Goal: Task Accomplishment & Management: Complete application form

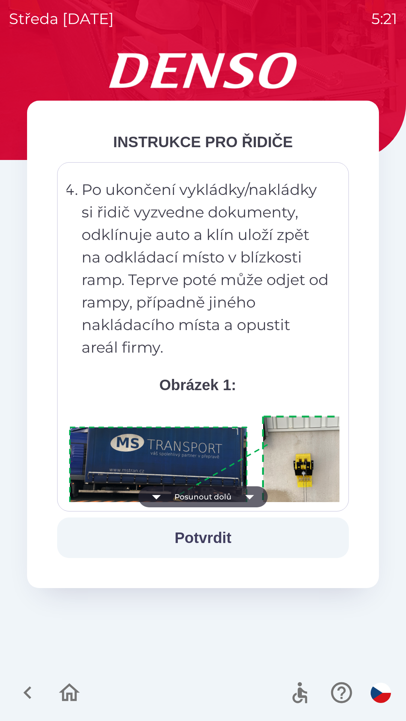
scroll to position [4223, 0]
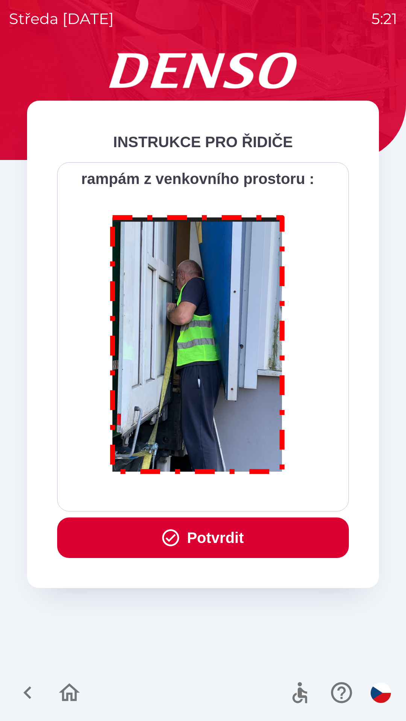
click at [198, 540] on button "Potvrdit" at bounding box center [203, 538] width 292 height 41
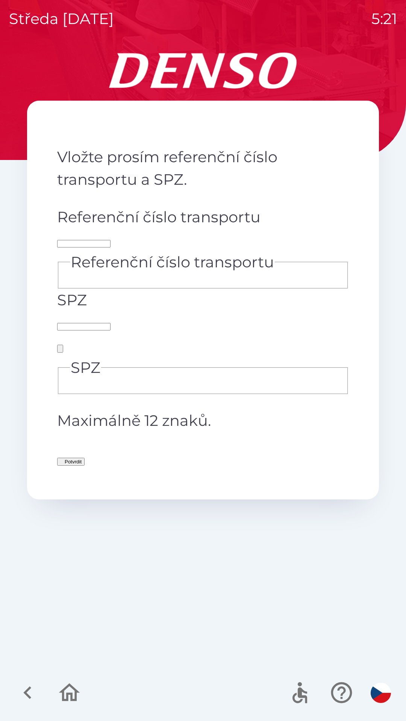
click at [126, 218] on div "Referenční číslo transportu Referenční číslo transportu" at bounding box center [203, 247] width 292 height 83
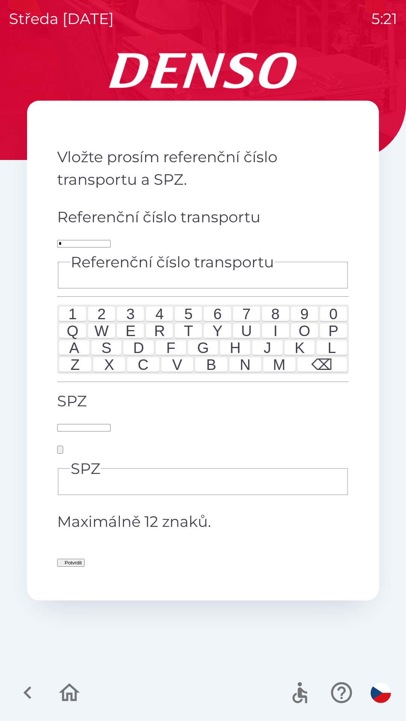
click at [315, 355] on div "K" at bounding box center [299, 347] width 30 height 15
click at [347, 322] on div "0" at bounding box center [333, 314] width 27 height 15
type input "******"
click at [110, 424] on input "SPZ" at bounding box center [83, 428] width 53 height 8
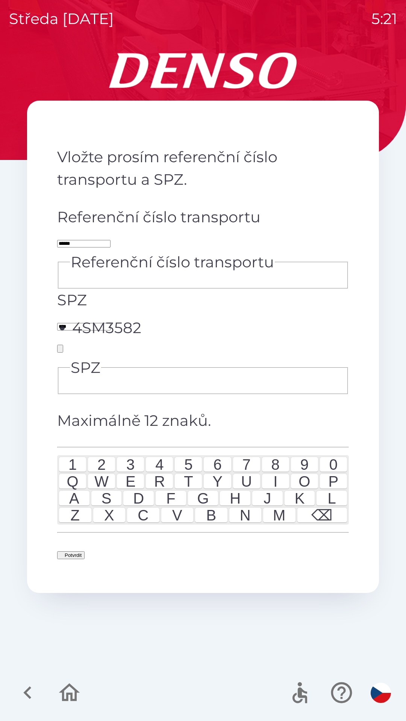
click at [117, 472] on div "3" at bounding box center [130, 464] width 27 height 15
click at [289, 472] on div "8" at bounding box center [275, 464] width 27 height 15
type input "*******"
click at [88, 472] on div "2" at bounding box center [101, 464] width 27 height 15
click at [85, 552] on button "Potvrdit" at bounding box center [70, 556] width 27 height 8
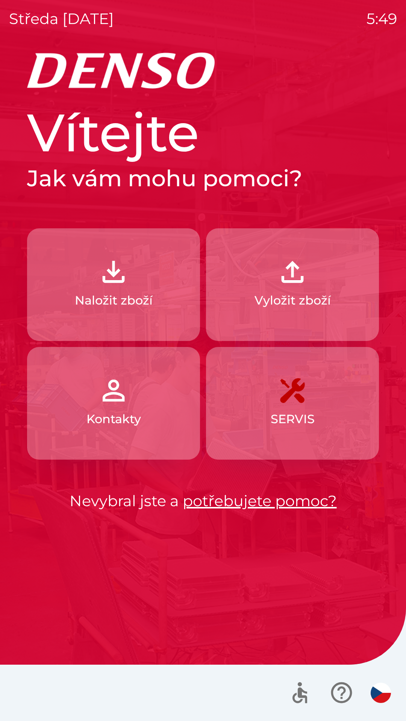
click at [79, 240] on button "Naložit zboží" at bounding box center [113, 284] width 173 height 113
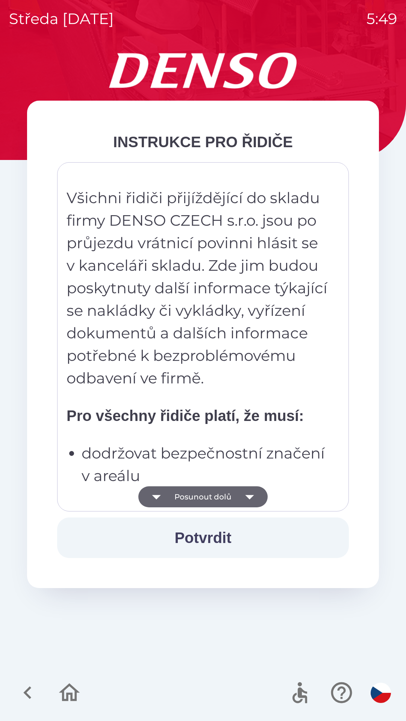
click at [223, 507] on button "Posunout dolů" at bounding box center [202, 497] width 129 height 21
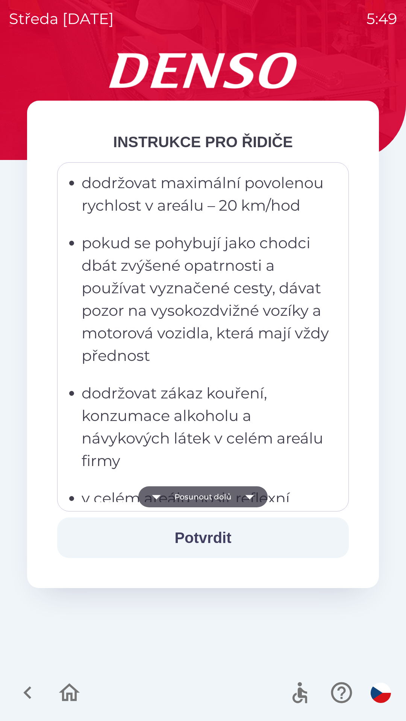
click at [213, 507] on button "Posunout dolů" at bounding box center [202, 497] width 129 height 21
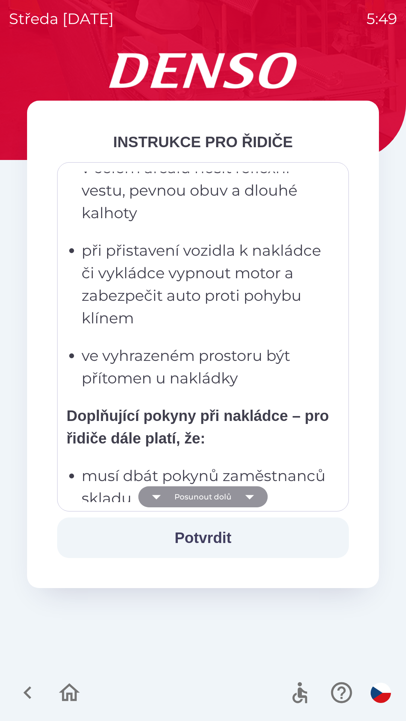
click at [224, 497] on button "Posunout dolů" at bounding box center [202, 497] width 129 height 21
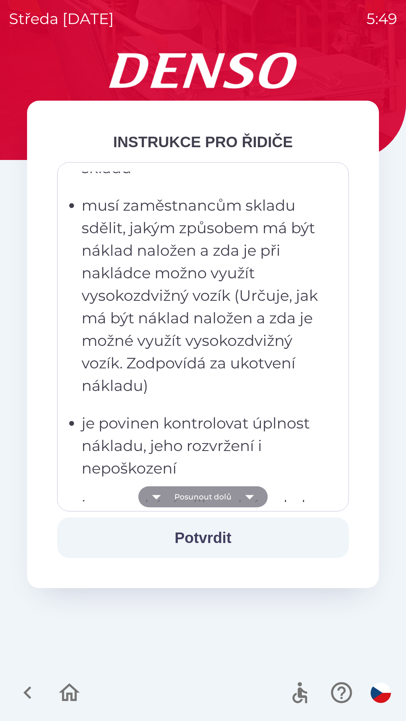
click at [227, 502] on button "Posunout dolů" at bounding box center [202, 497] width 129 height 21
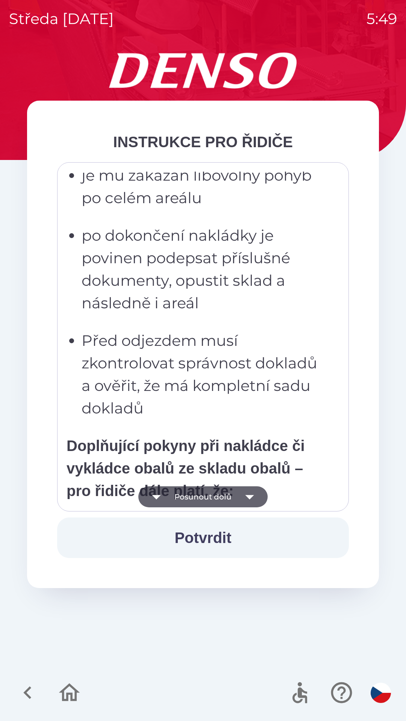
click at [232, 502] on button "Posunout dolů" at bounding box center [202, 497] width 129 height 21
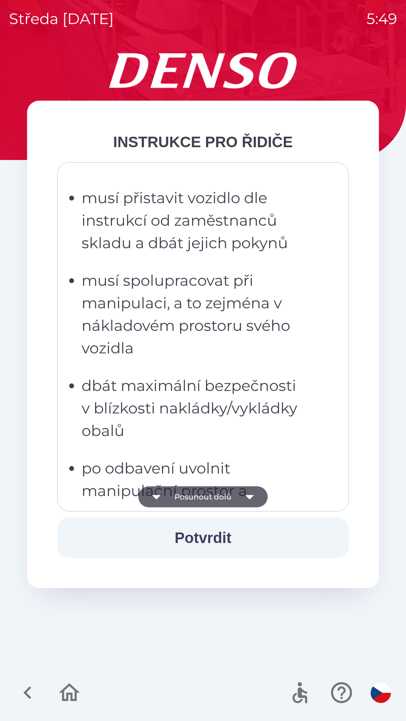
click at [234, 502] on button "Posunout dolů" at bounding box center [202, 497] width 129 height 21
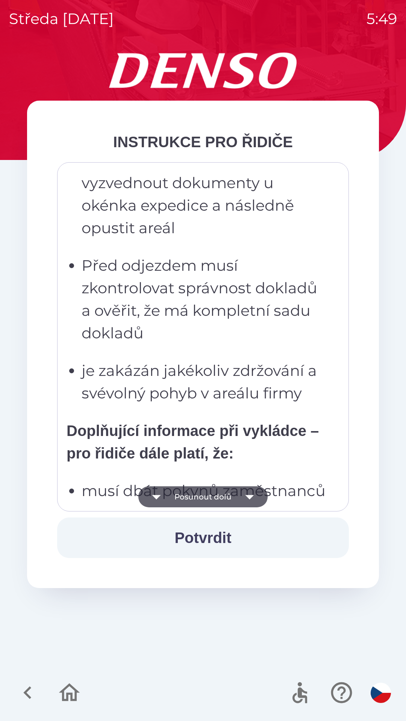
click at [233, 501] on button "Posunout dolů" at bounding box center [202, 497] width 129 height 21
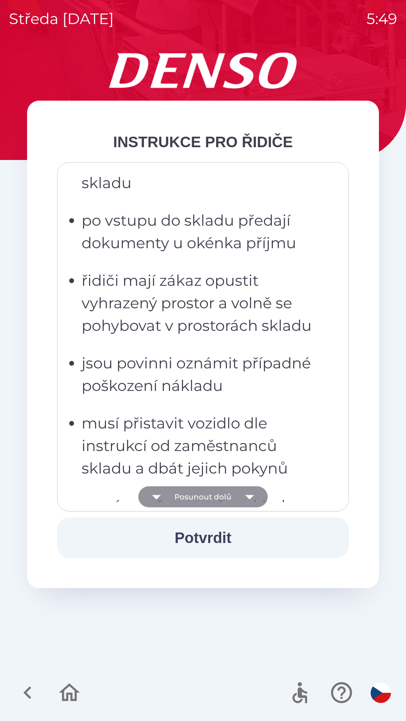
click at [231, 499] on button "Posunout dolů" at bounding box center [202, 497] width 129 height 21
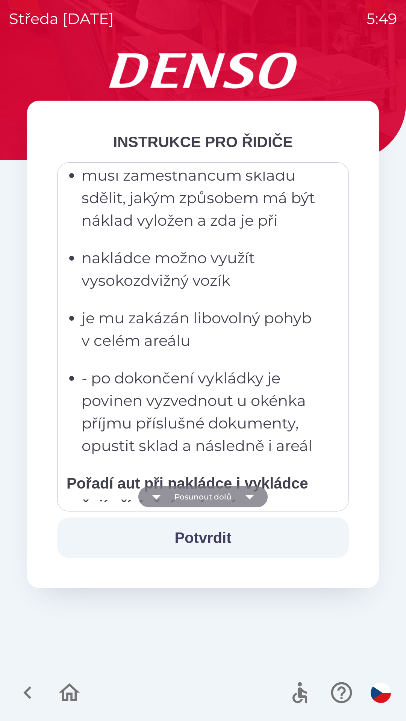
click at [224, 497] on button "Posunout dolů" at bounding box center [202, 497] width 129 height 21
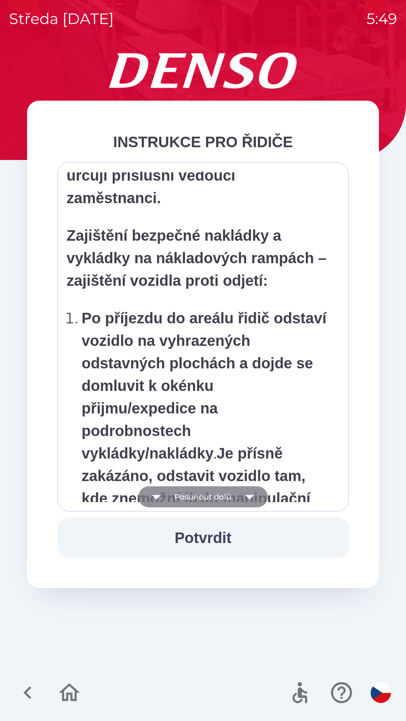
click at [227, 504] on button "Posunout dolů" at bounding box center [202, 497] width 129 height 21
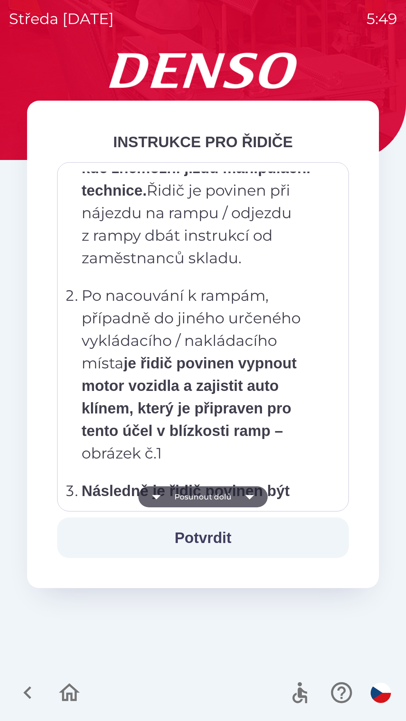
click at [231, 496] on button "Posunout dolů" at bounding box center [202, 497] width 129 height 21
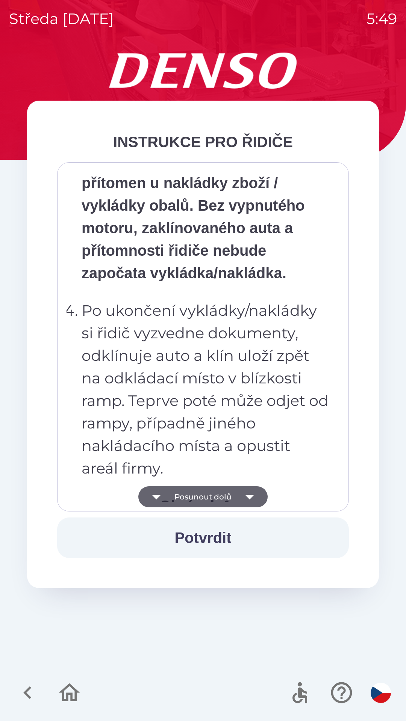
click at [231, 496] on button "Posunout dolů" at bounding box center [202, 497] width 129 height 21
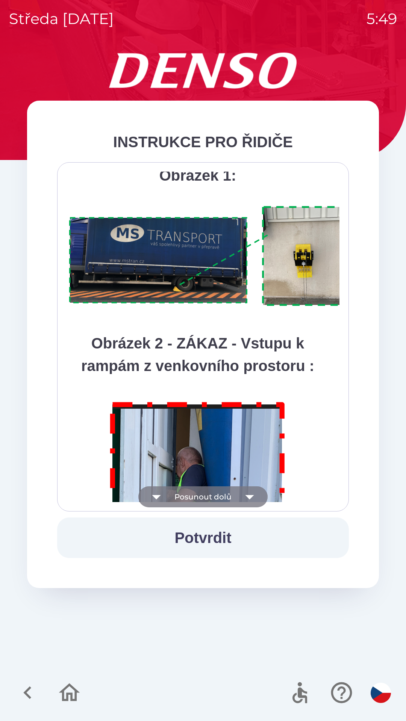
click at [231, 496] on button "Posunout dolů" at bounding box center [202, 497] width 129 height 21
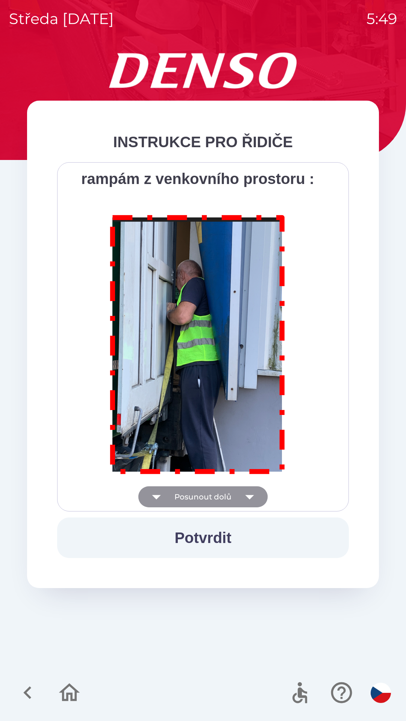
click at [229, 494] on div "Všichni řidiči přijíždějící do skladu firmy DENSO CZECH s.r.o. jsou po průjezdu…" at bounding box center [203, 337] width 273 height 331
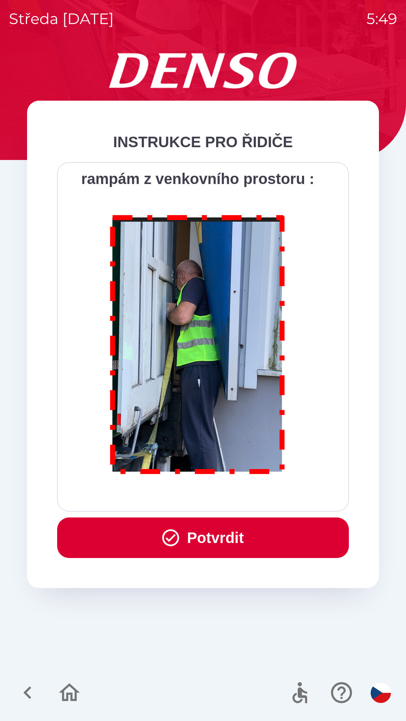
click at [255, 542] on button "Potvrdit" at bounding box center [203, 538] width 292 height 41
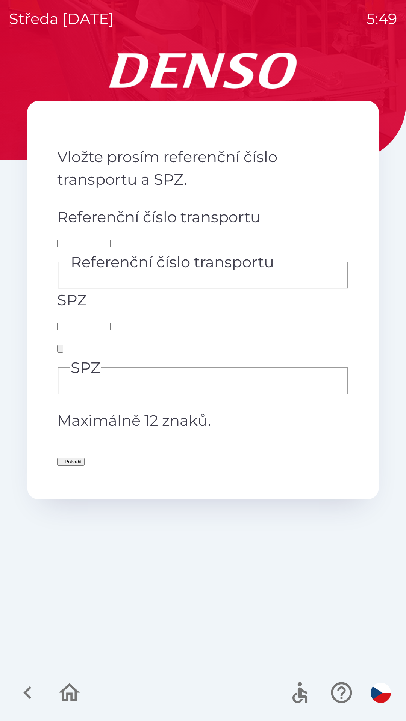
click at [164, 238] on div "Referenční číslo transportu" at bounding box center [203, 258] width 292 height 60
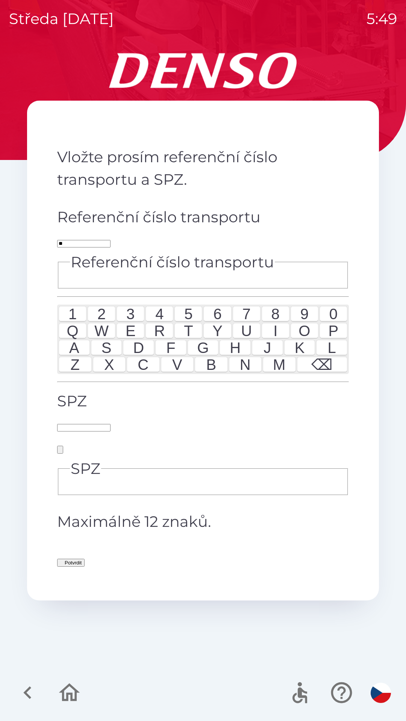
click at [318, 322] on div "9" at bounding box center [304, 314] width 27 height 15
click at [117, 322] on div "3" at bounding box center [130, 314] width 27 height 15
type input "*******"
click at [59, 322] on div "1 2 3 4 5 6 7 8 9 0" at bounding box center [203, 314] width 288 height 15
click at [110, 424] on input "SPZ" at bounding box center [83, 428] width 53 height 8
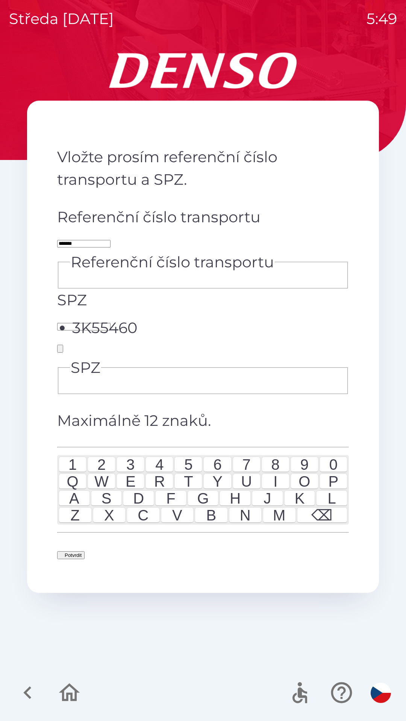
click at [138, 322] on li "3K55460" at bounding box center [210, 328] width 277 height 23
type input "*******"
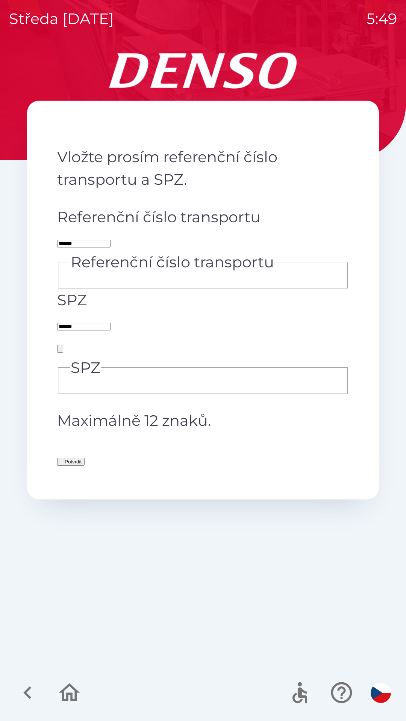
click at [85, 458] on button "Potvrdit" at bounding box center [70, 462] width 27 height 8
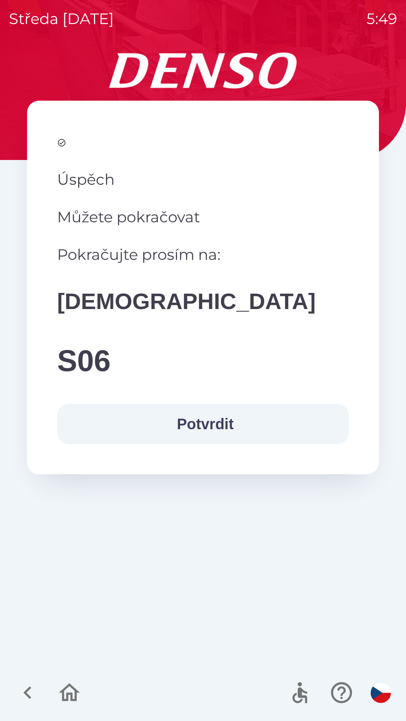
click at [225, 445] on button "Potvrdit" at bounding box center [203, 424] width 292 height 41
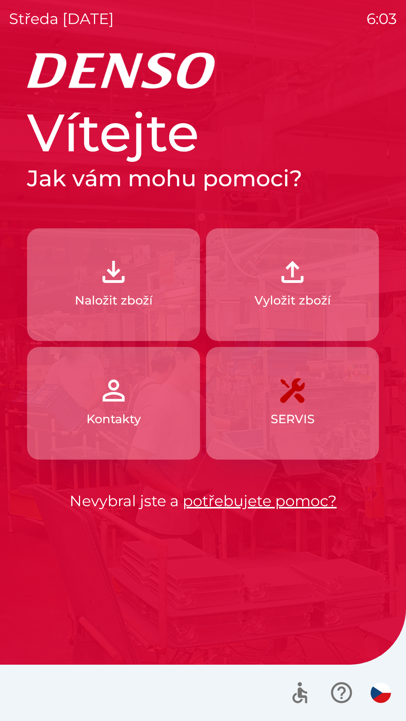
click at [307, 272] on img "button" at bounding box center [292, 272] width 33 height 33
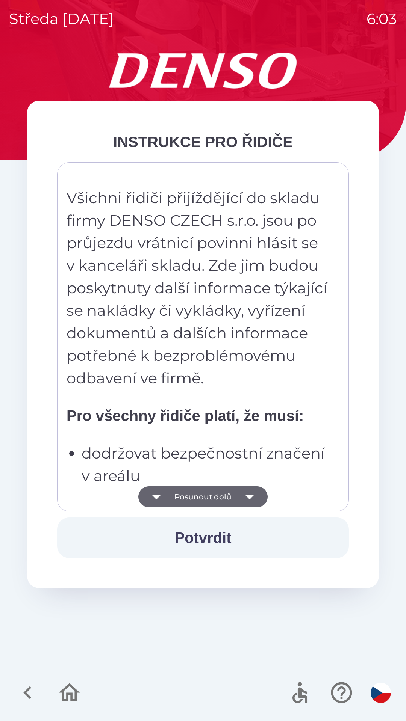
click at [247, 495] on icon "button" at bounding box center [249, 497] width 21 height 21
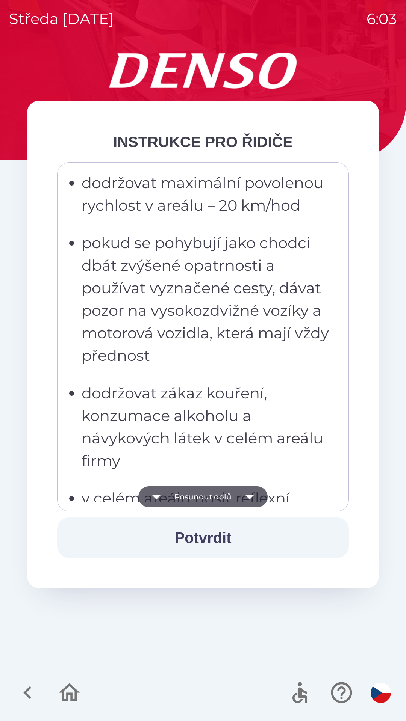
click at [247, 500] on icon "button" at bounding box center [249, 497] width 21 height 21
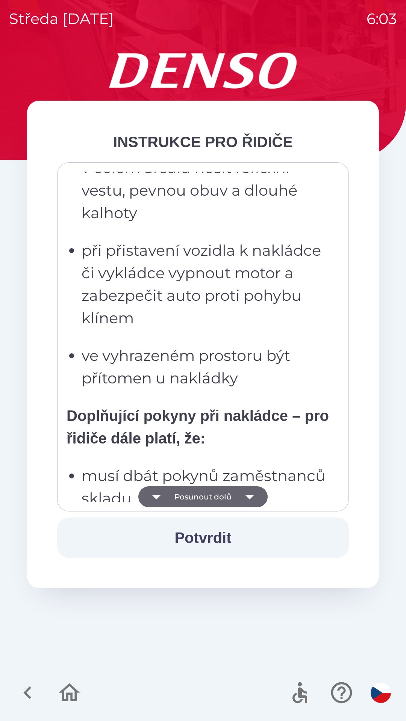
click at [242, 496] on icon "button" at bounding box center [249, 497] width 21 height 21
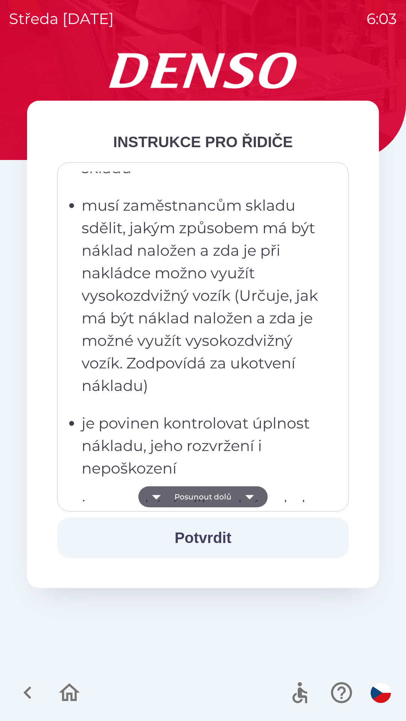
click at [237, 496] on button "Posunout dolů" at bounding box center [202, 497] width 129 height 21
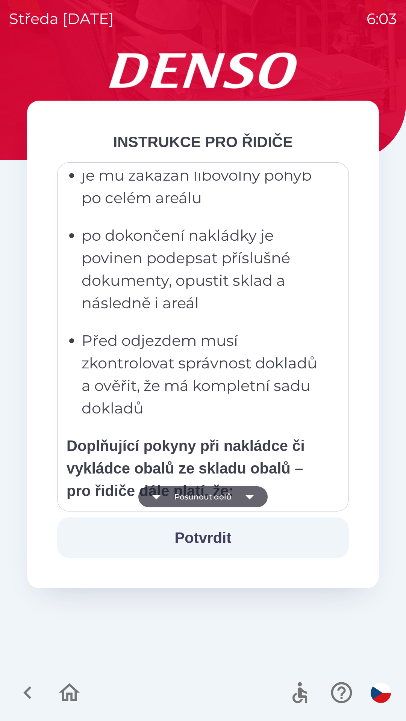
click at [233, 496] on button "Posunout dolů" at bounding box center [202, 497] width 129 height 21
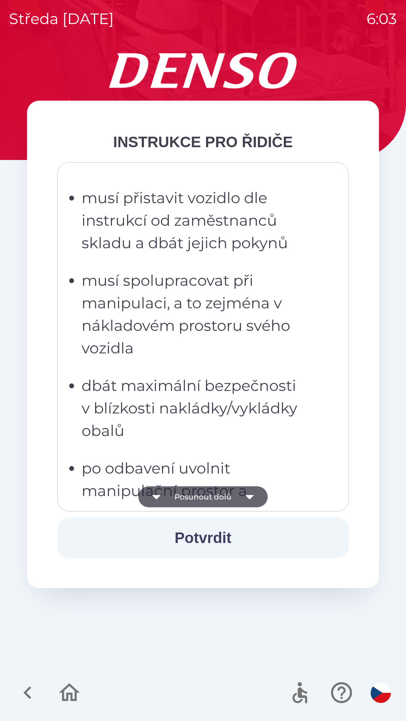
click at [232, 491] on button "Posunout dolů" at bounding box center [202, 497] width 129 height 21
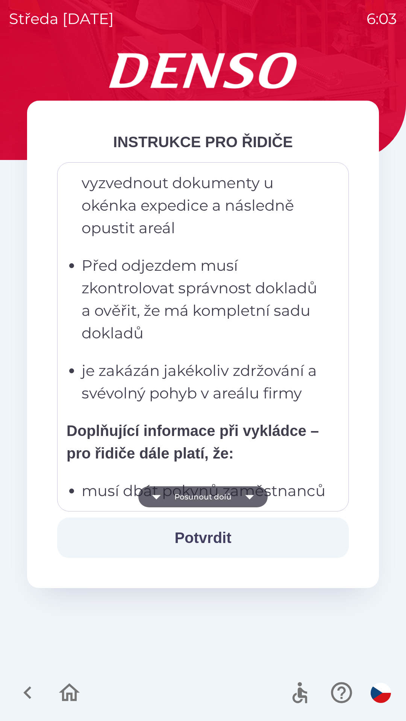
click at [229, 496] on button "Posunout dolů" at bounding box center [202, 497] width 129 height 21
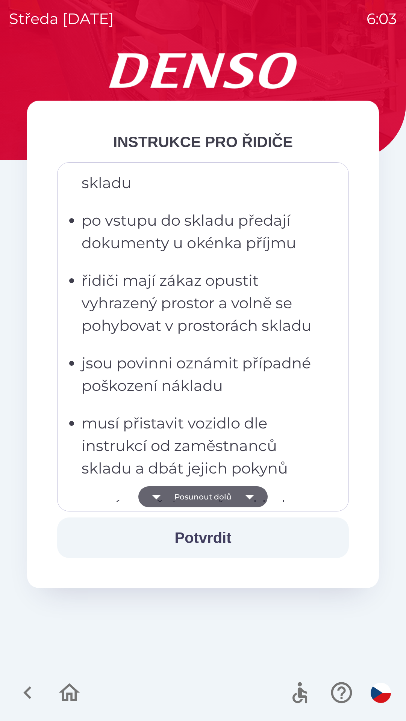
click at [229, 496] on button "Posunout dolů" at bounding box center [202, 497] width 129 height 21
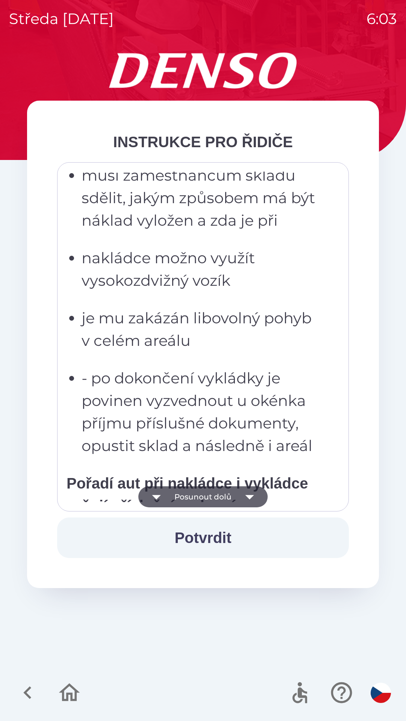
click at [230, 498] on button "Posunout dolů" at bounding box center [202, 497] width 129 height 21
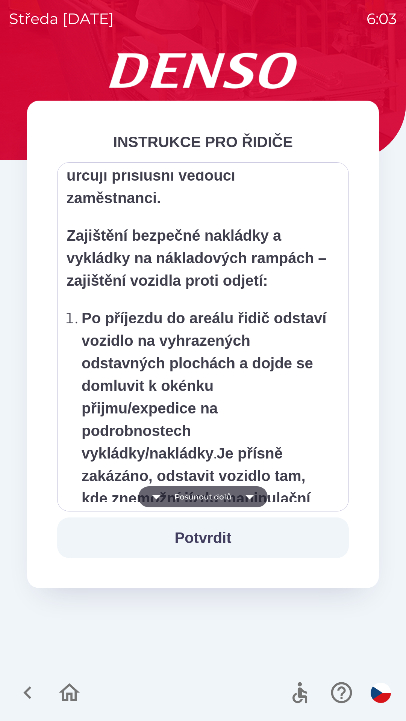
click at [233, 499] on button "Posunout dolů" at bounding box center [202, 497] width 129 height 21
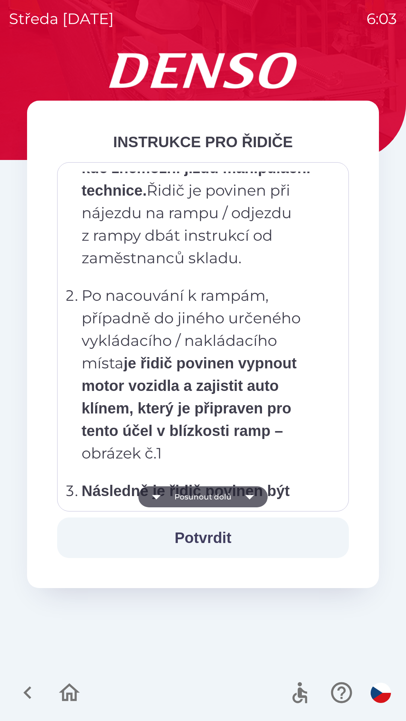
click at [236, 496] on button "Posunout dolů" at bounding box center [202, 497] width 129 height 21
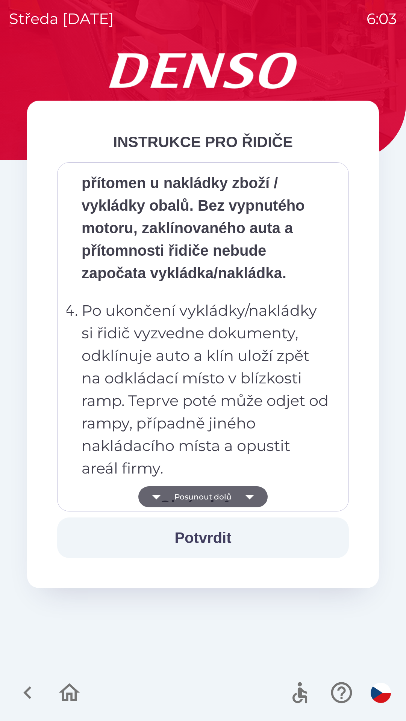
click at [237, 496] on button "Posunout dolů" at bounding box center [202, 497] width 129 height 21
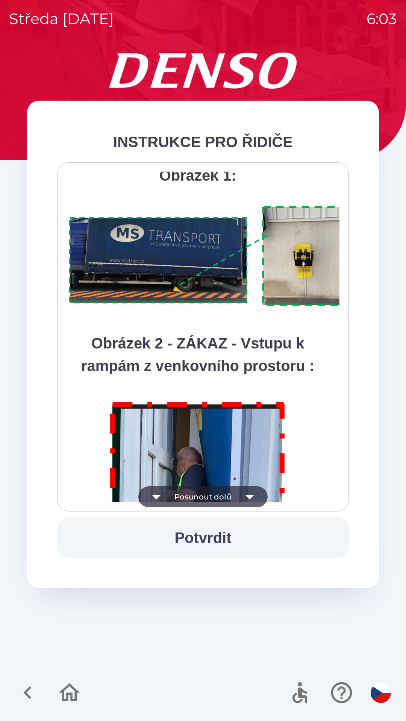
click at [239, 496] on icon "button" at bounding box center [249, 497] width 21 height 21
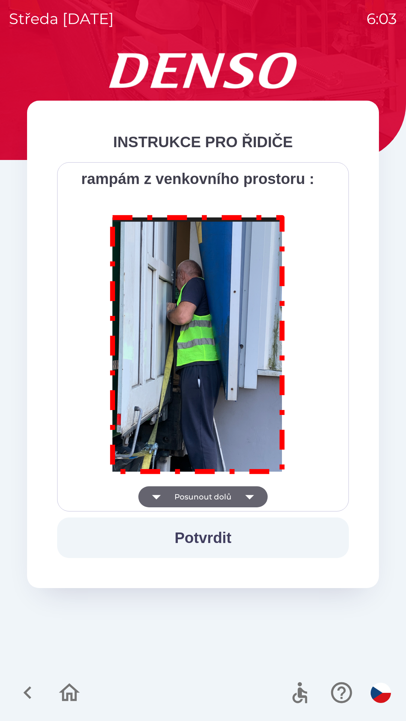
click at [239, 496] on div "Všichni řidiči přijíždějící do skladu firmy DENSO CZECH s.r.o. jsou po průjezdu…" at bounding box center [203, 337] width 273 height 331
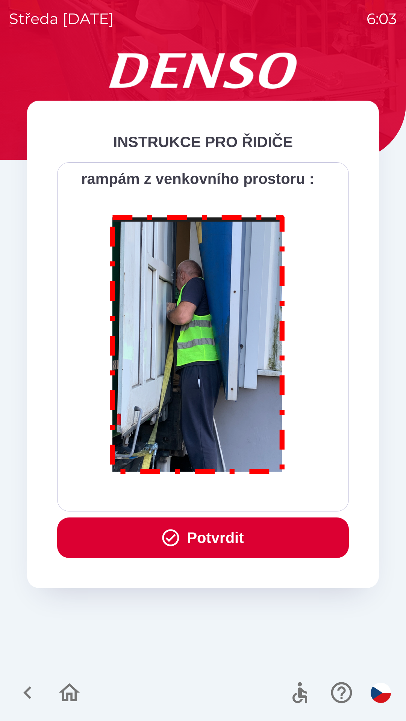
click at [240, 501] on div "Všichni řidiči přijíždějící do skladu firmy DENSO CZECH s.r.o. jsou po průjezdu…" at bounding box center [203, 337] width 273 height 331
click at [240, 500] on div "Všichni řidiči přijíždějící do skladu firmy DENSO CZECH s.r.o. jsou po průjezdu…" at bounding box center [203, 337] width 273 height 331
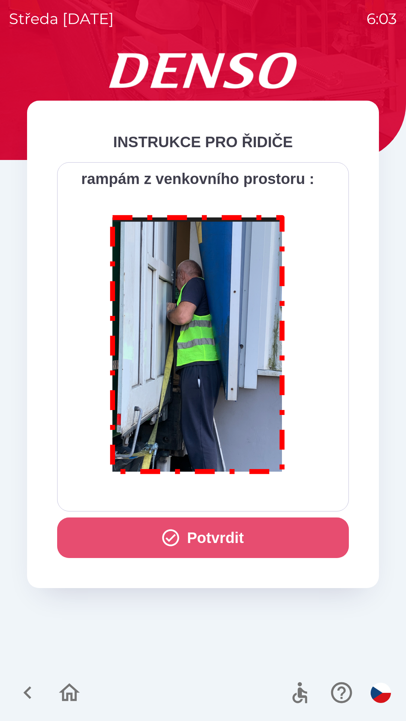
click at [218, 545] on button "Potvrdit" at bounding box center [203, 538] width 292 height 41
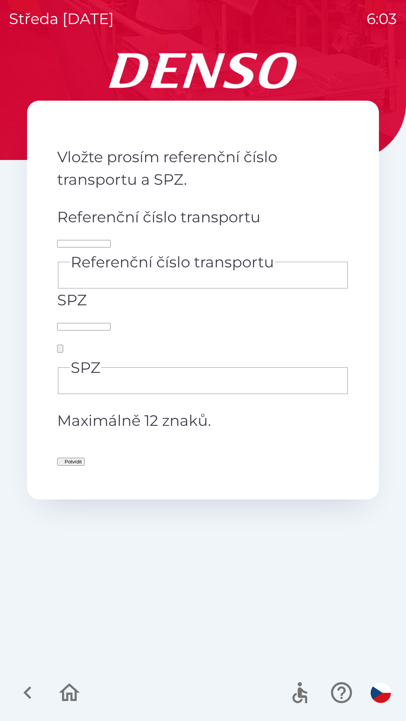
click at [94, 215] on div "Referenční číslo transportu Referenční číslo transportu" at bounding box center [203, 247] width 292 height 83
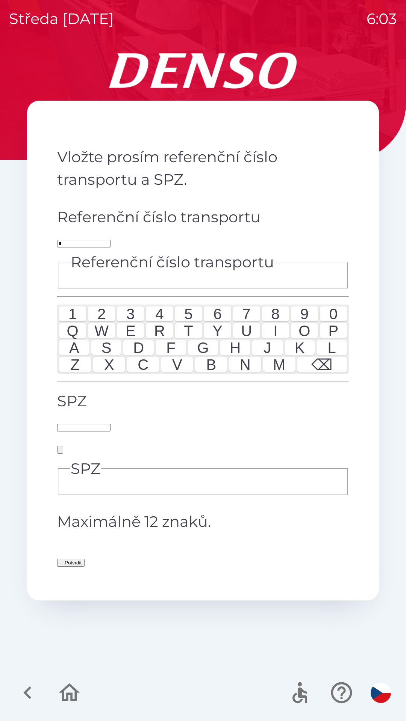
click at [186, 339] on div "T" at bounding box center [188, 331] width 27 height 15
click at [209, 355] on div "G" at bounding box center [203, 347] width 30 height 15
click at [228, 322] on div "6" at bounding box center [217, 314] width 27 height 15
click at [146, 322] on div "4" at bounding box center [159, 314] width 27 height 15
click at [225, 322] on div "6" at bounding box center [217, 314] width 27 height 15
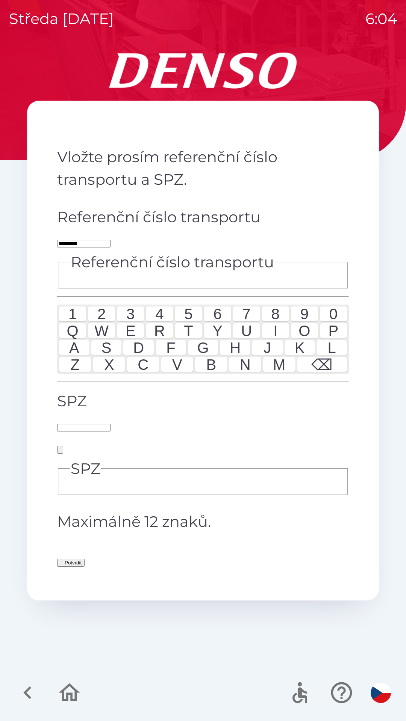
type input "**********"
click at [117, 322] on div "3" at bounding box center [130, 314] width 27 height 15
click at [83, 390] on div "SPZ SPZ Maximálně 12 znaků." at bounding box center [203, 461] width 292 height 143
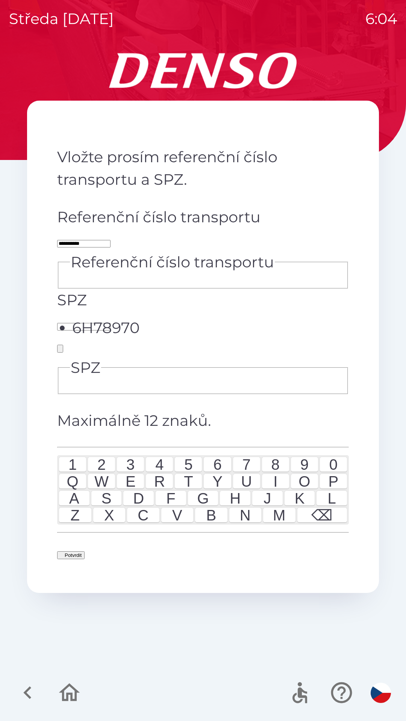
click at [184, 319] on li "6H78970" at bounding box center [210, 328] width 277 height 23
type input "*******"
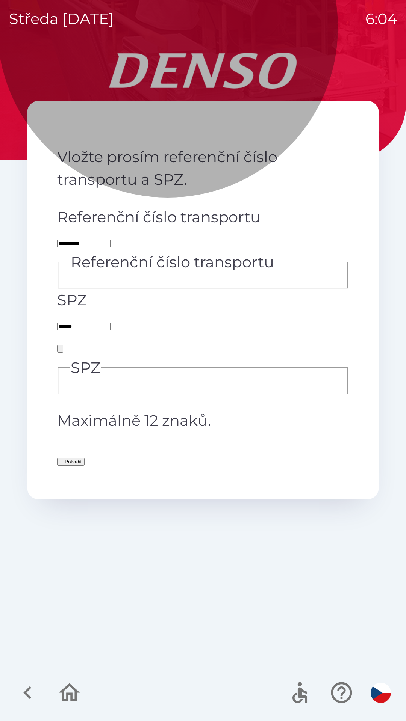
click at [85, 458] on button "Potvrdit" at bounding box center [70, 462] width 27 height 8
